Goal: Navigation & Orientation: Find specific page/section

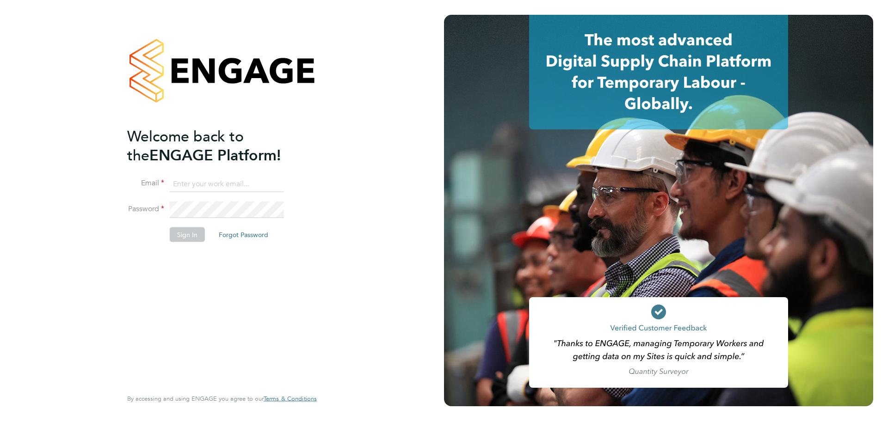
type input "[EMAIL_ADDRESS][DOMAIN_NAME]"
click at [337, 340] on div "Welcome back to the ENGAGE Platform! Email [EMAIL_ADDRESS][DOMAIN_NAME] Passwor…" at bounding box center [222, 210] width 444 height 421
click at [192, 235] on button "Sign In" at bounding box center [187, 235] width 35 height 15
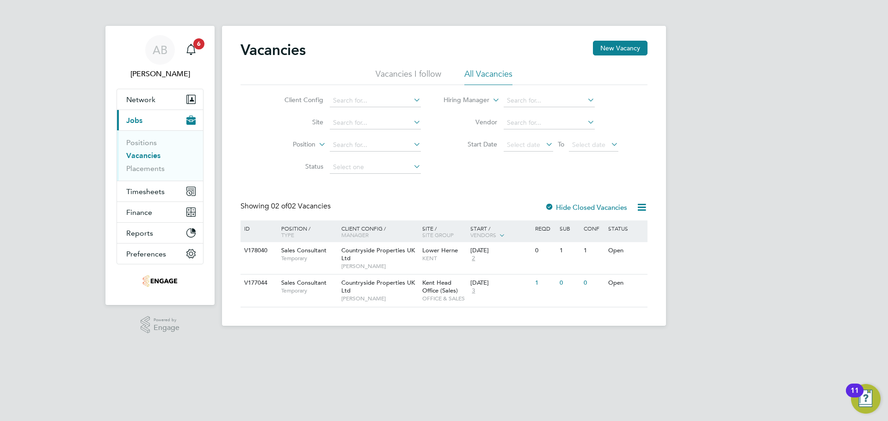
click at [747, 209] on div "AB [PERSON_NAME] Notifications 6 Applications: Network Team Members Businesses …" at bounding box center [444, 170] width 888 height 341
